Goal: Check status: Check status

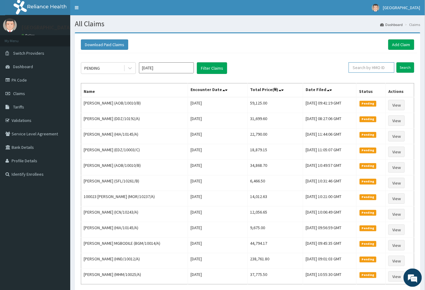
click at [368, 65] on input "text" at bounding box center [372, 67] width 46 height 10
paste input "ENP/10470/E"
type input "ENP/10470/E"
click at [404, 68] on input "Search" at bounding box center [406, 67] width 18 height 10
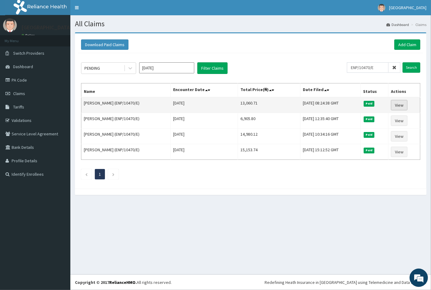
click at [398, 106] on link "View" at bounding box center [398, 105] width 16 height 10
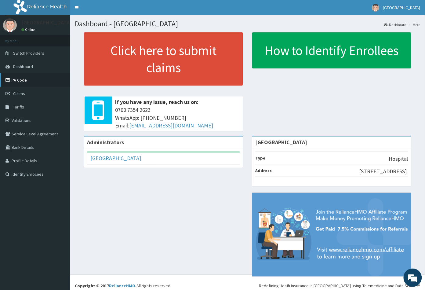
click at [24, 82] on link "PA Code" at bounding box center [35, 79] width 70 height 13
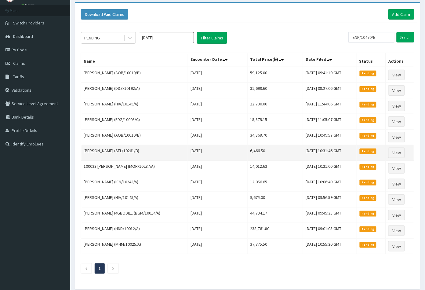
scroll to position [22, 0]
